Goal: Transaction & Acquisition: Book appointment/travel/reservation

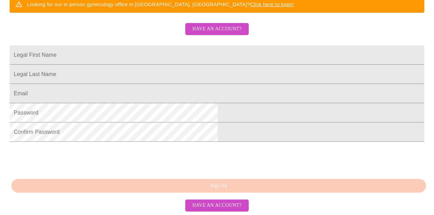
scroll to position [180, 0]
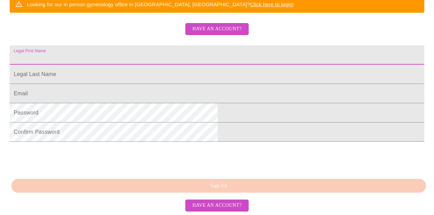
click at [151, 54] on input "Legal First Name" at bounding box center [217, 54] width 414 height 19
type input "[PERSON_NAME]"
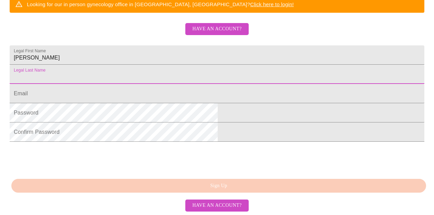
click at [129, 75] on input "Legal First Name" at bounding box center [217, 74] width 414 height 19
type input "Dembitz"
click at [120, 102] on input "Legal First Name" at bounding box center [217, 93] width 414 height 19
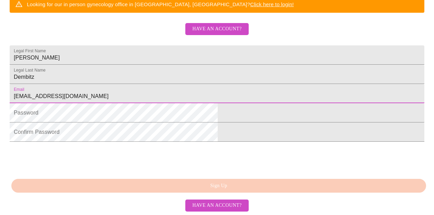
type input "[EMAIL_ADDRESS][DOMAIN_NAME]"
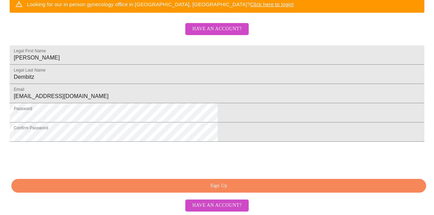
scroll to position [206, 0]
click at [175, 188] on span "Sign Up" at bounding box center [218, 186] width 399 height 9
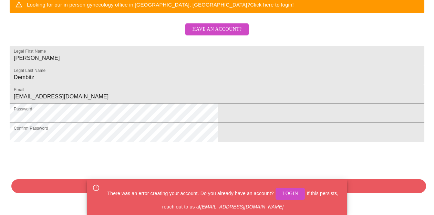
scroll to position [205, 0]
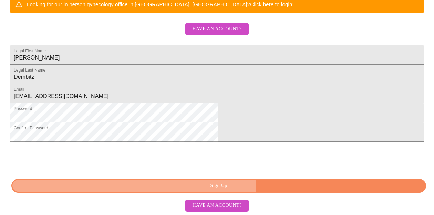
click at [237, 187] on span "Sign Up" at bounding box center [218, 186] width 399 height 9
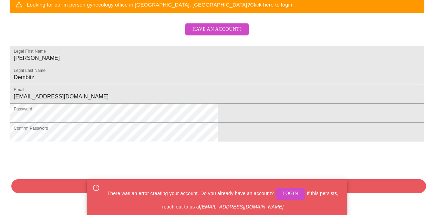
click at [290, 193] on span "Login" at bounding box center [290, 194] width 16 height 9
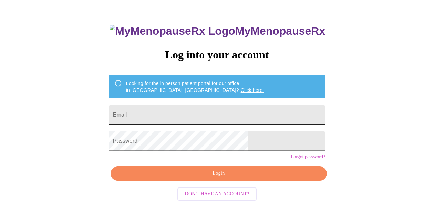
click at [176, 109] on input "Email" at bounding box center [217, 114] width 216 height 19
type input "mbarkdembitza@gmail.com"
click at [291, 160] on link "Forgot password?" at bounding box center [308, 157] width 34 height 6
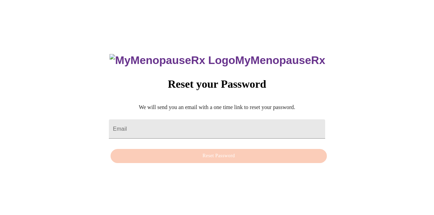
scroll to position [7, 0]
click at [162, 122] on input "Email" at bounding box center [217, 128] width 216 height 19
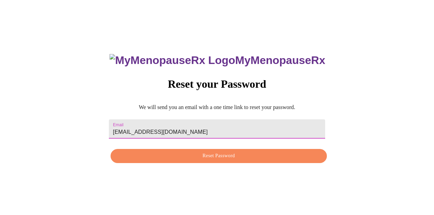
type input "[EMAIL_ADDRESS][DOMAIN_NAME]"
click at [250, 154] on span "Reset Password" at bounding box center [218, 156] width 200 height 9
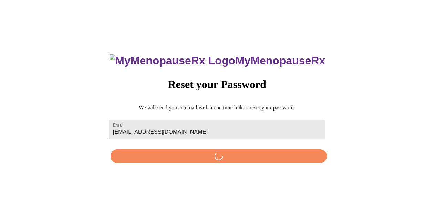
scroll to position [0, 0]
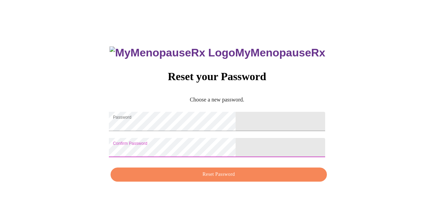
click at [207, 179] on span "Reset Password" at bounding box center [218, 174] width 200 height 9
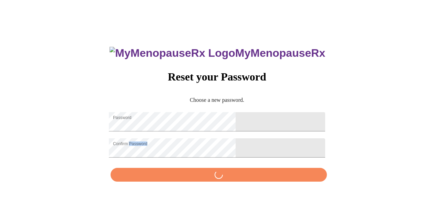
click at [207, 180] on div "MyMenopauseRx Reset your Password Choose a new password. Password Confirm Passw…" at bounding box center [217, 110] width 230 height 149
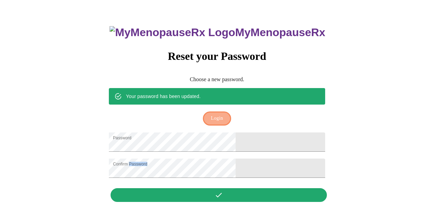
click at [218, 114] on span "Login" at bounding box center [217, 118] width 12 height 9
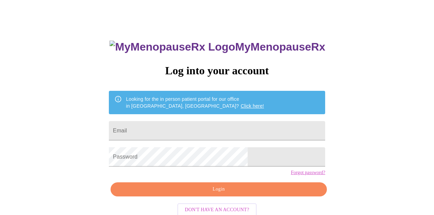
scroll to position [32, 0]
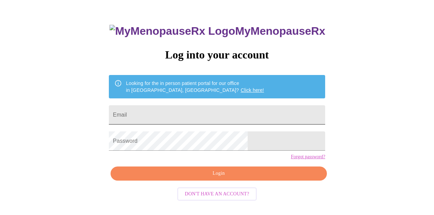
click at [168, 105] on input "Email" at bounding box center [217, 114] width 216 height 19
type input "[EMAIL_ADDRESS][DOMAIN_NAME]"
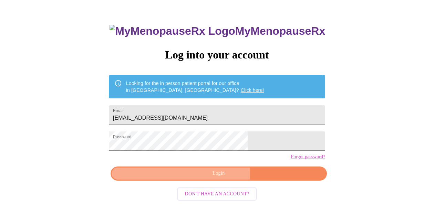
click at [190, 178] on span "Login" at bounding box center [218, 173] width 200 height 9
click at [221, 178] on span "Login" at bounding box center [218, 173] width 200 height 9
click at [244, 178] on span "Login" at bounding box center [218, 173] width 200 height 9
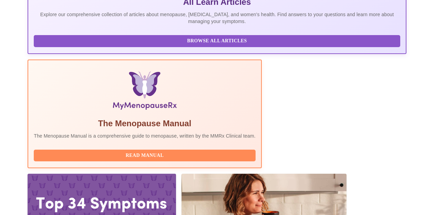
scroll to position [235, 0]
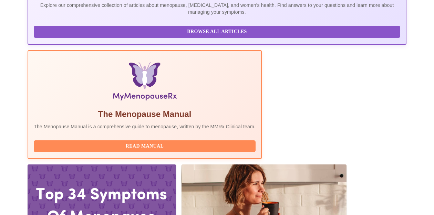
drag, startPoint x: 310, startPoint y: 125, endPoint x: 360, endPoint y: 124, distance: 49.2
drag, startPoint x: 360, startPoint y: 124, endPoint x: 376, endPoint y: 122, distance: 15.3
drag, startPoint x: 312, startPoint y: 124, endPoint x: 380, endPoint y: 125, distance: 67.8
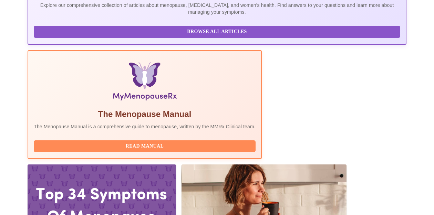
copy span "[EMAIL_ADDRESS][DOMAIN_NAME]"
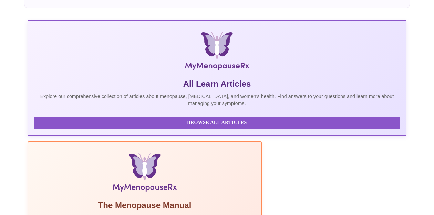
scroll to position [0, 0]
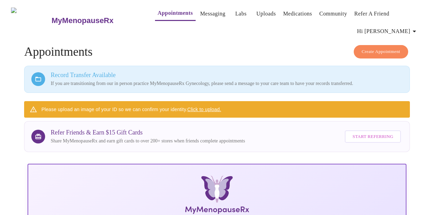
click at [175, 11] on link "Appointments" at bounding box center [175, 13] width 35 height 10
click at [368, 48] on span "Create Appointment" at bounding box center [380, 52] width 39 height 8
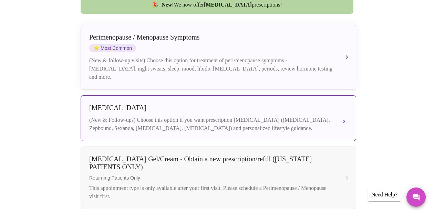
scroll to position [218, 0]
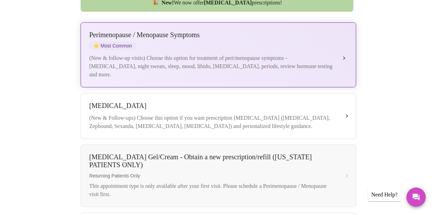
click at [124, 42] on span "⭐ Most Common" at bounding box center [112, 46] width 47 height 8
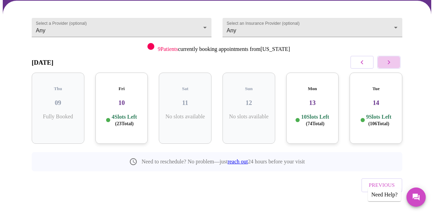
click at [391, 60] on icon "button" at bounding box center [388, 62] width 8 height 8
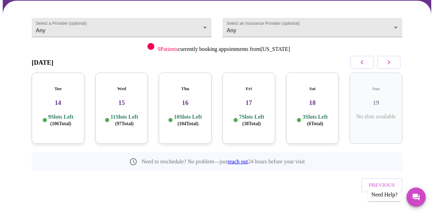
click at [128, 115] on p "11 Slots Left ( 97 Total)" at bounding box center [124, 120] width 28 height 13
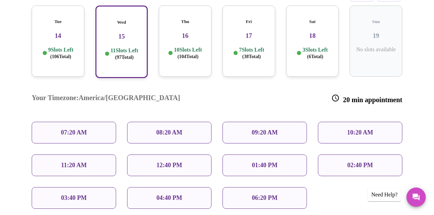
scroll to position [168, 0]
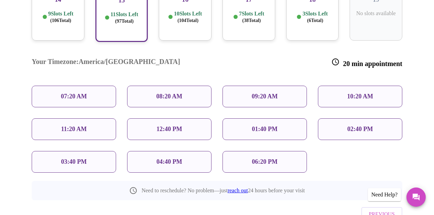
click at [341, 86] on div "10:20 AM" at bounding box center [360, 97] width 84 height 22
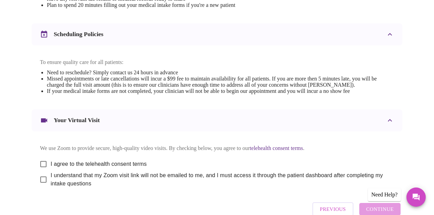
scroll to position [270, 0]
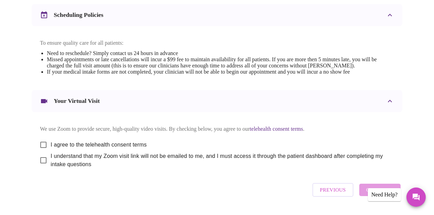
click at [43, 152] on input "I agree to the telehealth consent terms" at bounding box center [43, 145] width 14 height 14
checkbox input "true"
click at [42, 168] on input "I understand that my Zoom visit link will not be emailed to me, and I must acce…" at bounding box center [43, 160] width 14 height 14
checkbox input "true"
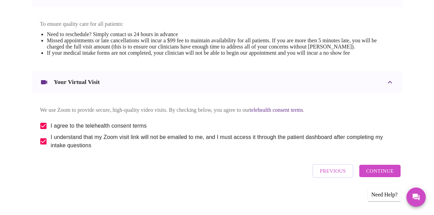
scroll to position [304, 0]
click at [374, 172] on span "Continue" at bounding box center [380, 171] width 28 height 9
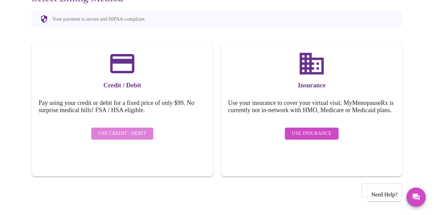
click at [138, 129] on span "Use Credit / Debit" at bounding box center [122, 133] width 48 height 9
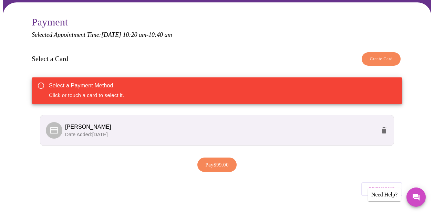
scroll to position [76, 0]
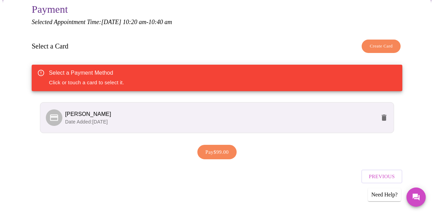
click at [196, 80] on div "Select a Payment Method Click or touch a card to select it." at bounding box center [217, 78] width 370 height 27
click at [373, 43] on span "Create Card" at bounding box center [380, 46] width 23 height 8
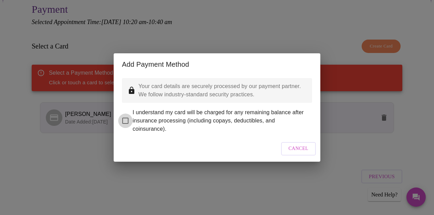
click at [128, 115] on input "I understand my card will be charged for any remaining balance after insurance …" at bounding box center [125, 121] width 14 height 14
checkbox input "true"
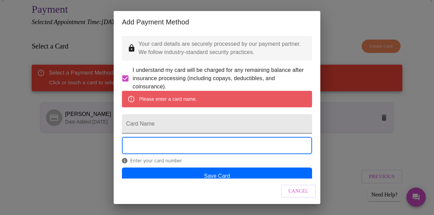
click at [140, 134] on input "Card Name" at bounding box center [217, 123] width 190 height 19
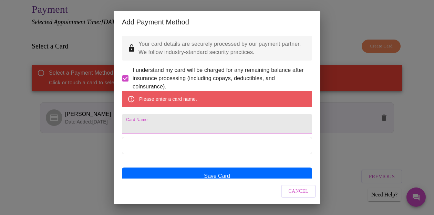
type input "M"
click at [145, 132] on input "Card Name" at bounding box center [217, 123] width 190 height 19
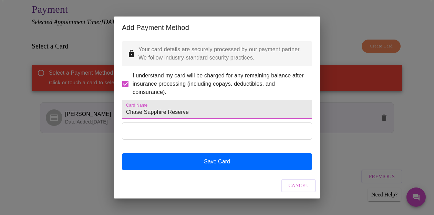
type input "Chase Sapphire Reserve"
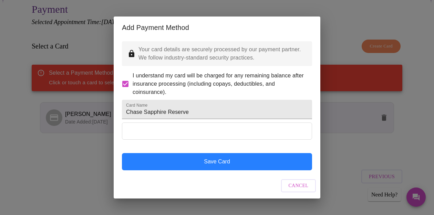
click at [197, 170] on button "Save Card" at bounding box center [217, 161] width 190 height 17
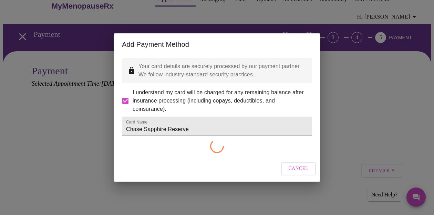
scroll to position [10, 0]
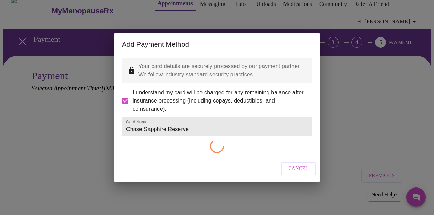
checkbox input "false"
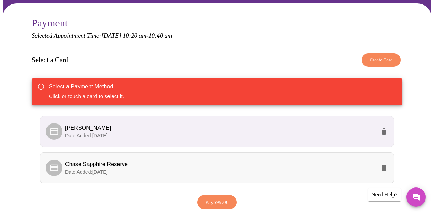
scroll to position [51, 0]
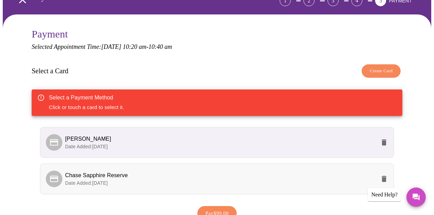
click at [115, 175] on span "Chase Sapphire Reserve" at bounding box center [96, 175] width 63 height 6
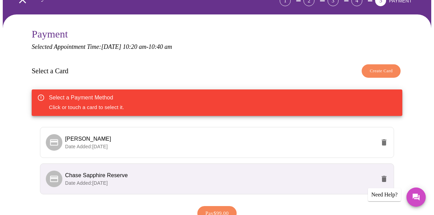
click at [115, 172] on span "Chase Sapphire Reserve" at bounding box center [96, 175] width 63 height 6
click at [159, 171] on span "Chase Sapphire Reserve" at bounding box center [220, 175] width 310 height 8
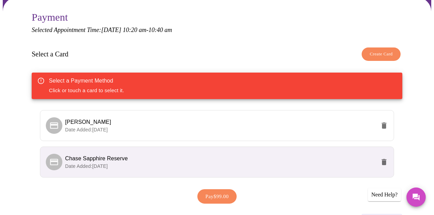
scroll to position [67, 0]
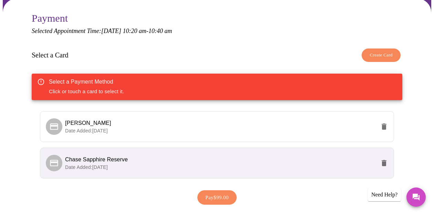
click at [117, 89] on div "Select a Payment Method Click or touch a card to select it." at bounding box center [86, 87] width 75 height 22
click at [116, 94] on div "Select a Payment Method Click or touch a card to select it." at bounding box center [86, 87] width 75 height 22
click at [110, 87] on div "Select a Payment Method Click or touch a card to select it." at bounding box center [86, 87] width 75 height 22
click at [92, 128] on span "Date Added: [DATE]" at bounding box center [86, 131] width 43 height 6
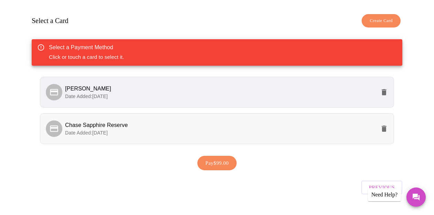
scroll to position [113, 0]
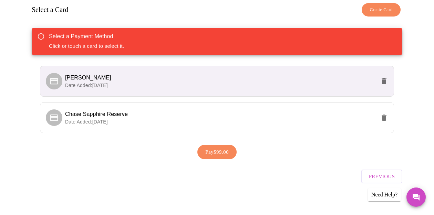
click at [212, 149] on span "Pay $99.00" at bounding box center [216, 152] width 23 height 9
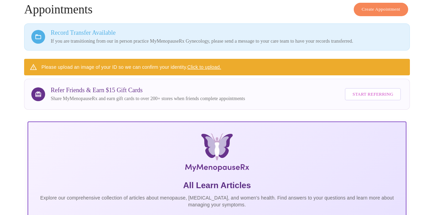
scroll to position [15, 0]
